Goal: Check status: Check status

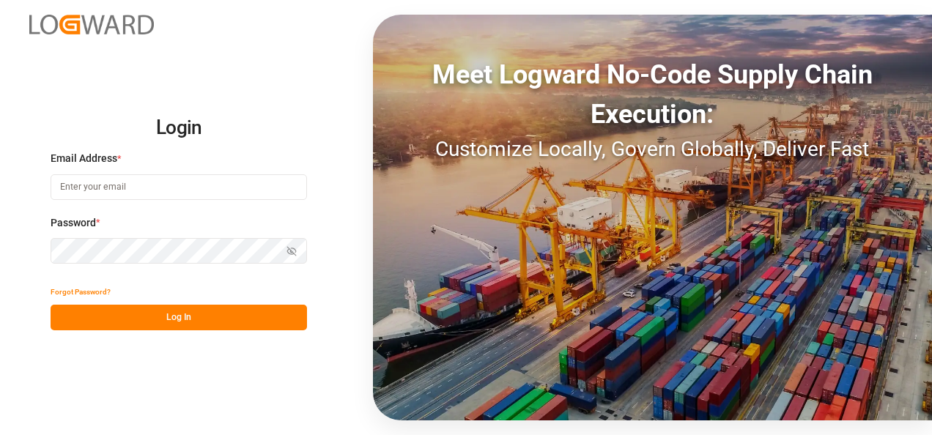
type input "[EMAIL_ADDRESS][DOMAIN_NAME]"
click at [251, 314] on button "Log In" at bounding box center [179, 318] width 257 height 26
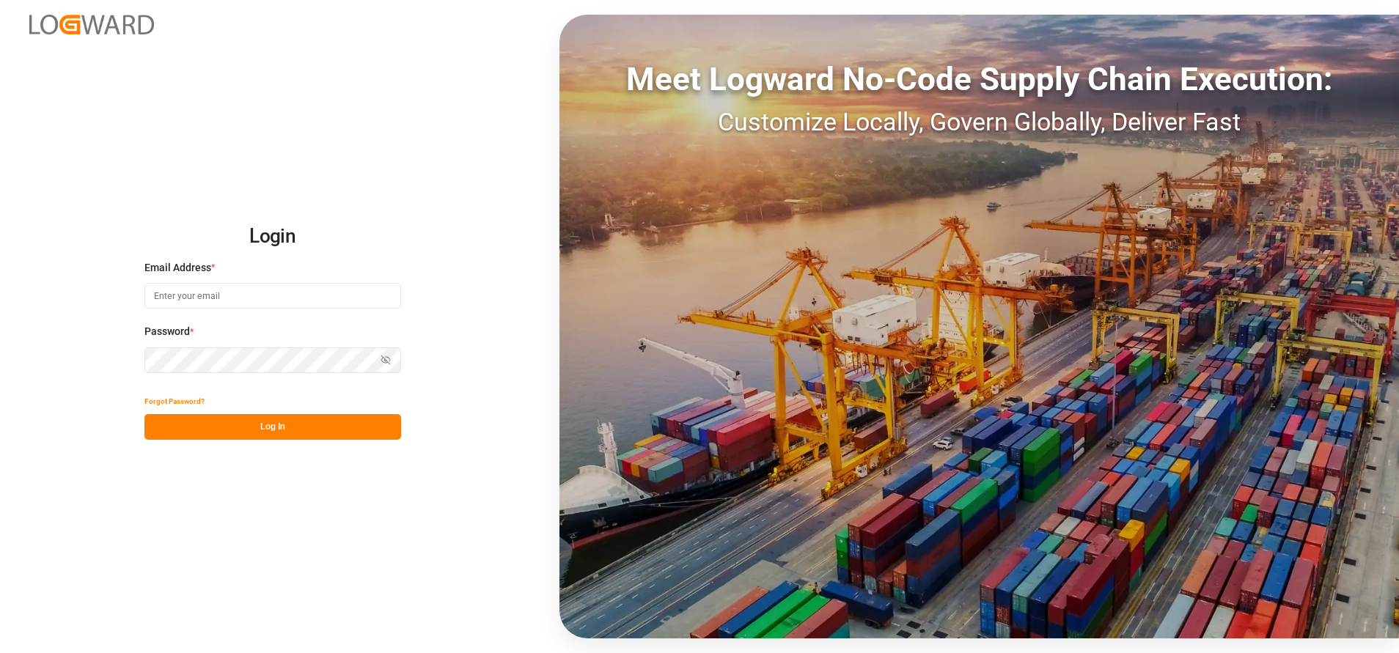
type input "[EMAIL_ADDRESS][DOMAIN_NAME]"
click at [355, 432] on button "Log In" at bounding box center [272, 427] width 257 height 26
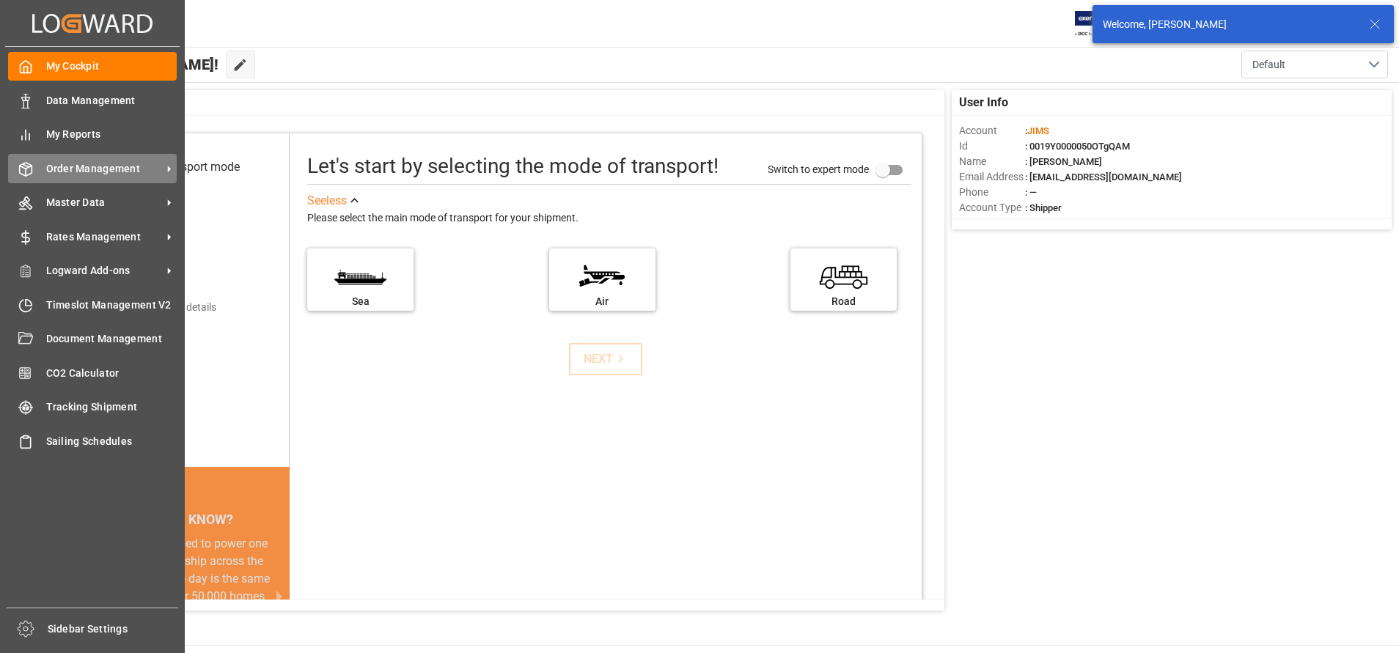
click at [33, 175] on div "Order Management Order Management" at bounding box center [92, 168] width 169 height 29
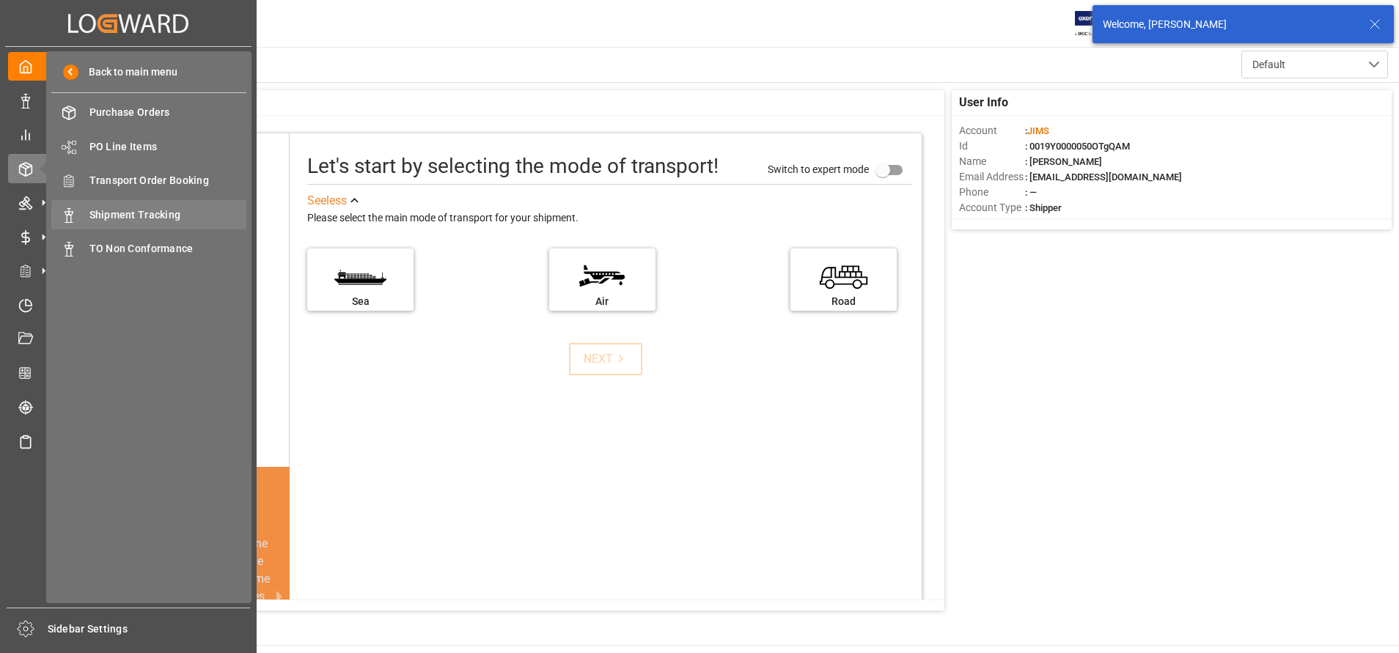
click at [144, 216] on span "Shipment Tracking" at bounding box center [168, 214] width 158 height 15
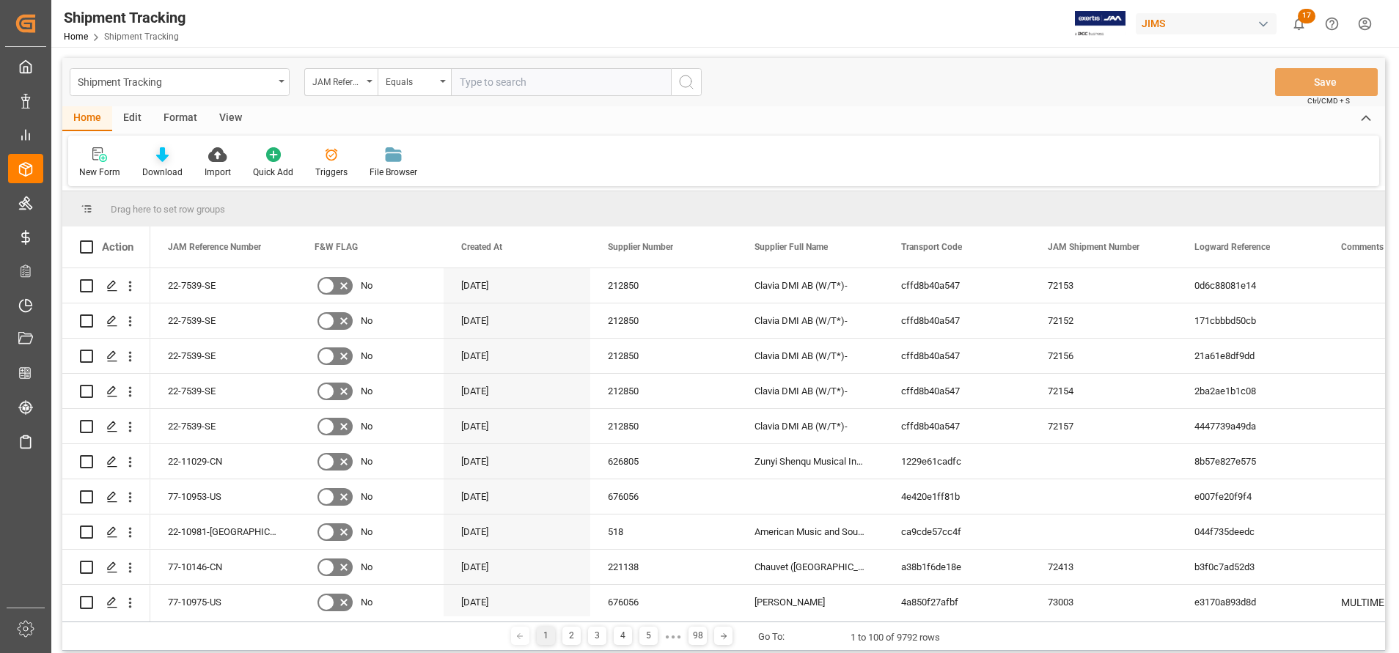
click at [171, 163] on div "Download" at bounding box center [162, 163] width 62 height 32
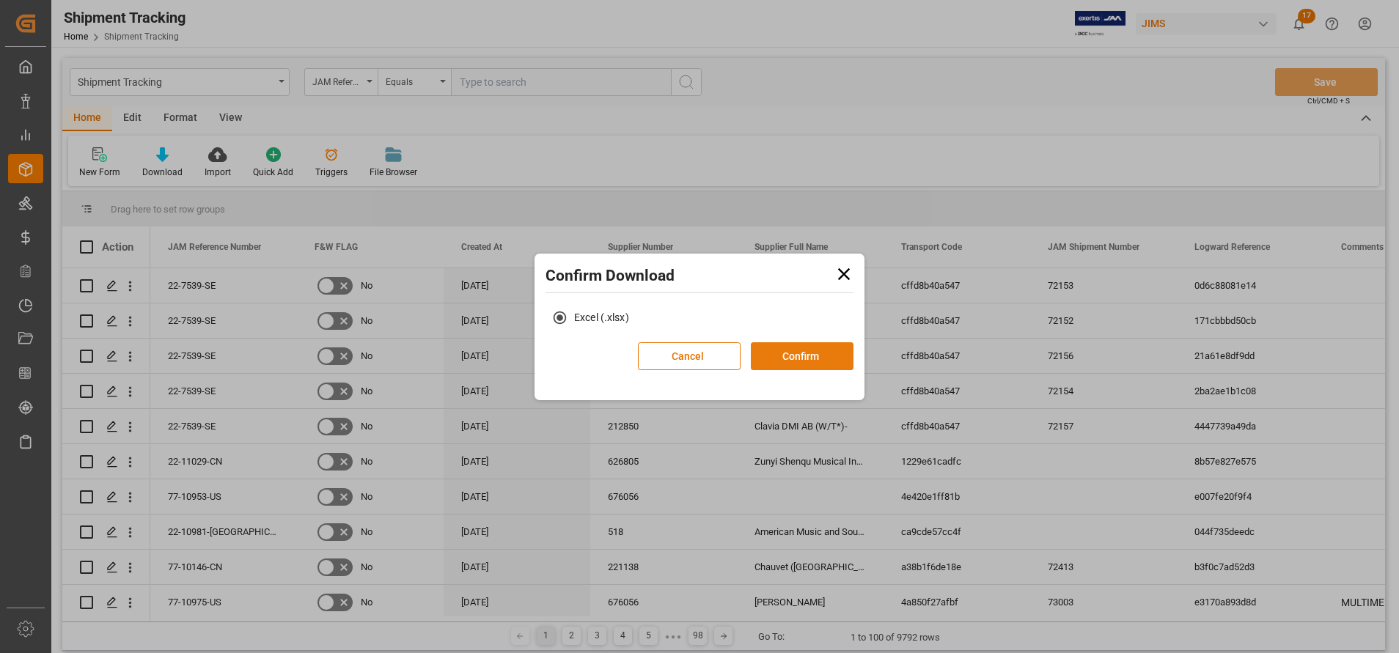
click at [780, 344] on button "Confirm" at bounding box center [802, 356] width 103 height 28
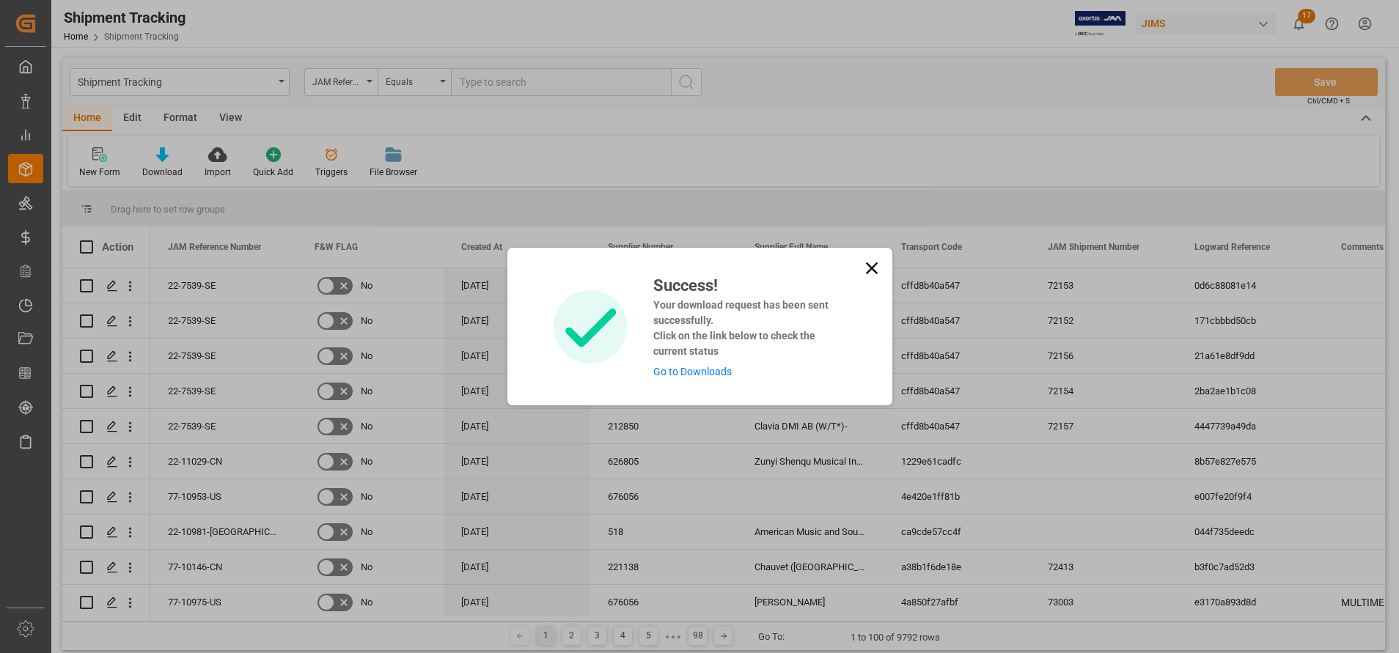
click at [669, 372] on link "Go to Downloads" at bounding box center [692, 372] width 78 height 12
